Goal: Task Accomplishment & Management: Manage account settings

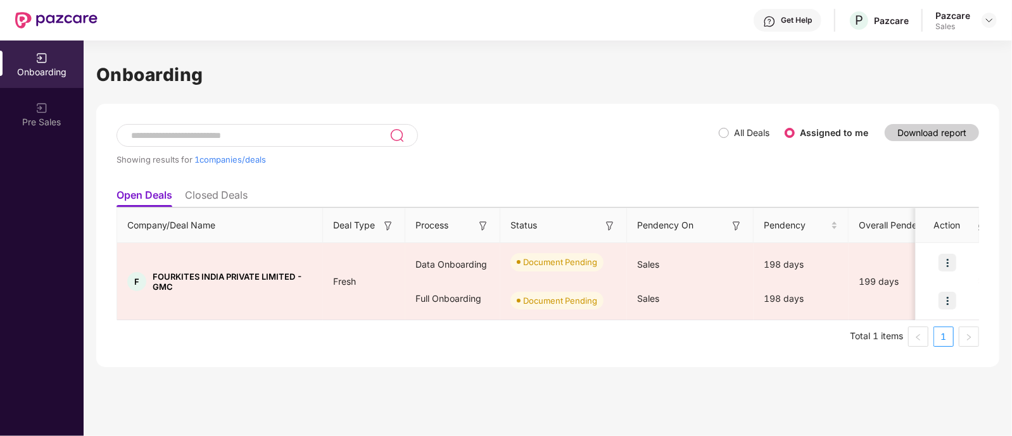
scroll to position [0, 1]
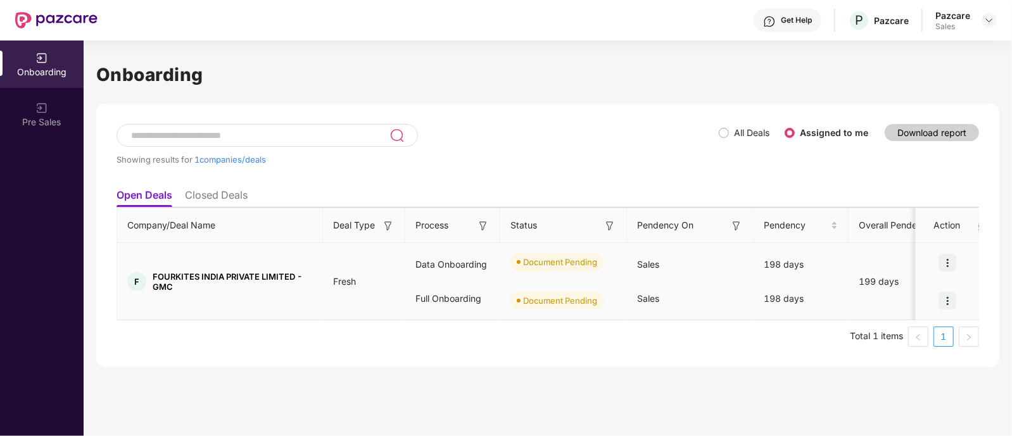
click at [954, 296] on img at bounding box center [947, 301] width 18 height 18
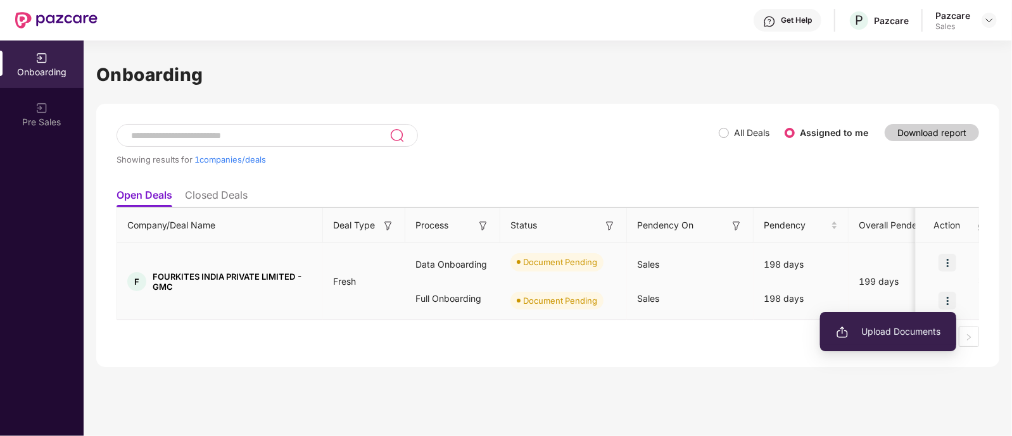
click at [887, 328] on span "Upload Documents" at bounding box center [888, 332] width 104 height 14
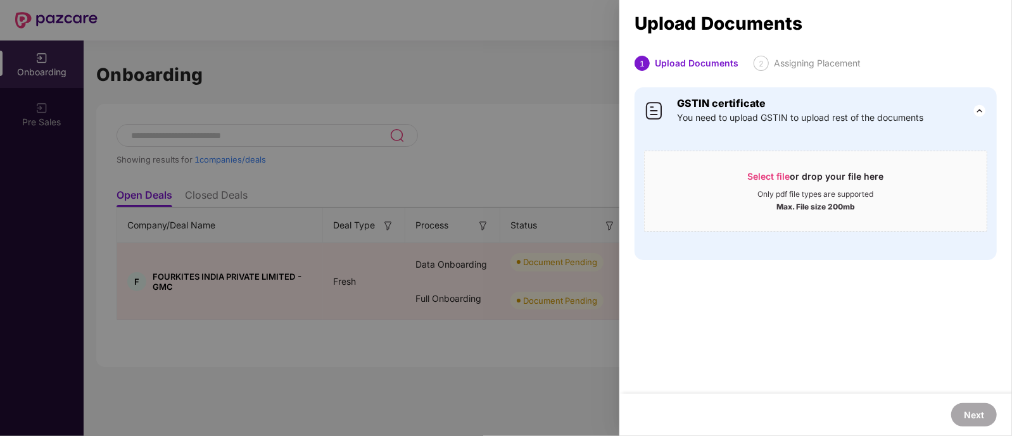
click at [498, 242] on div at bounding box center [506, 218] width 1012 height 436
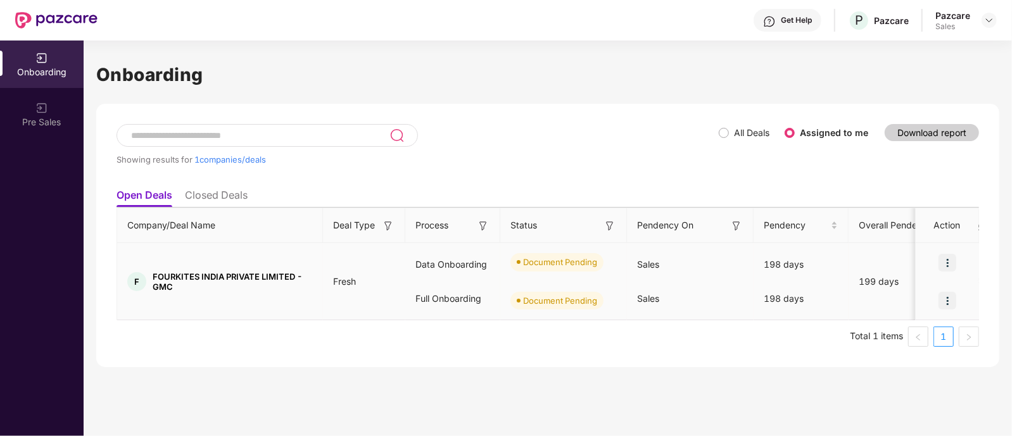
click at [875, 277] on div "199 days" at bounding box center [902, 282] width 108 height 14
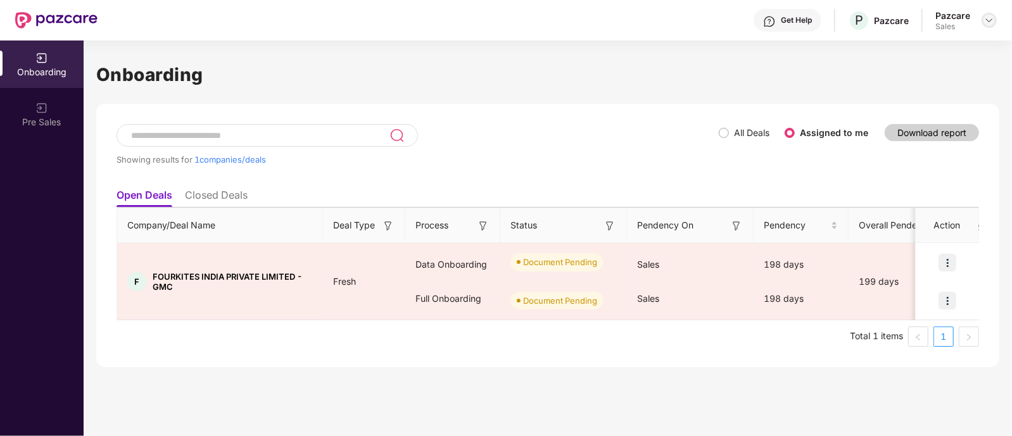
click at [987, 19] on img at bounding box center [989, 20] width 10 height 10
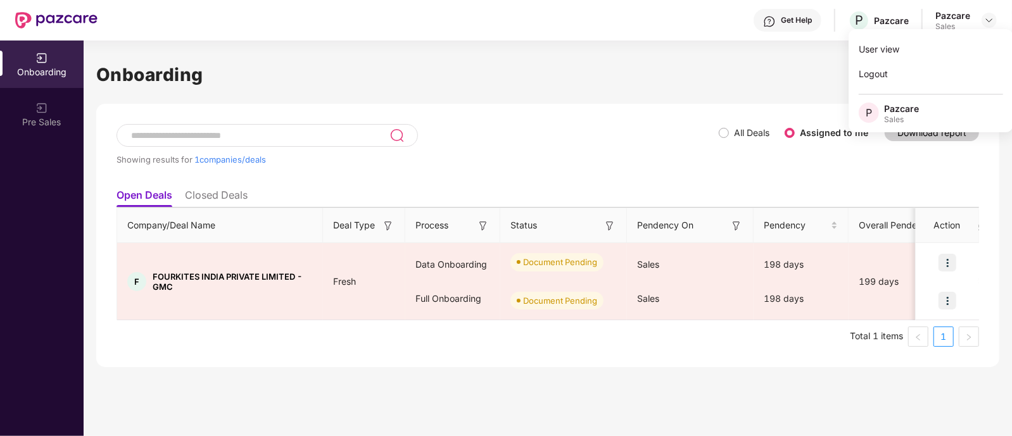
click at [410, 201] on ul "Open Deals Closed Deals" at bounding box center [547, 194] width 862 height 25
